Goal: Transaction & Acquisition: Purchase product/service

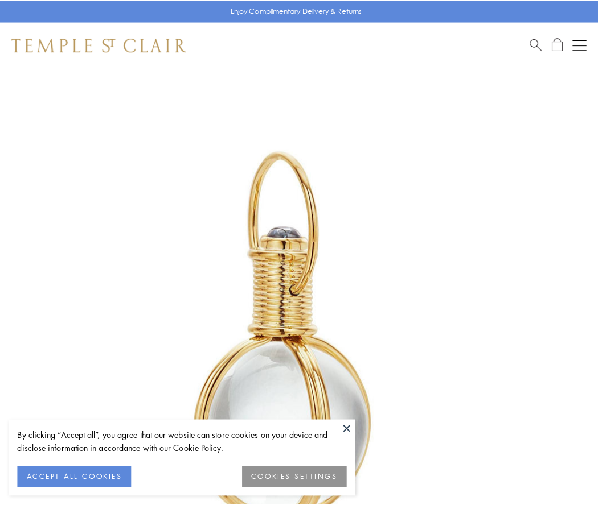
scroll to position [297, 0]
